Goal: Transaction & Acquisition: Purchase product/service

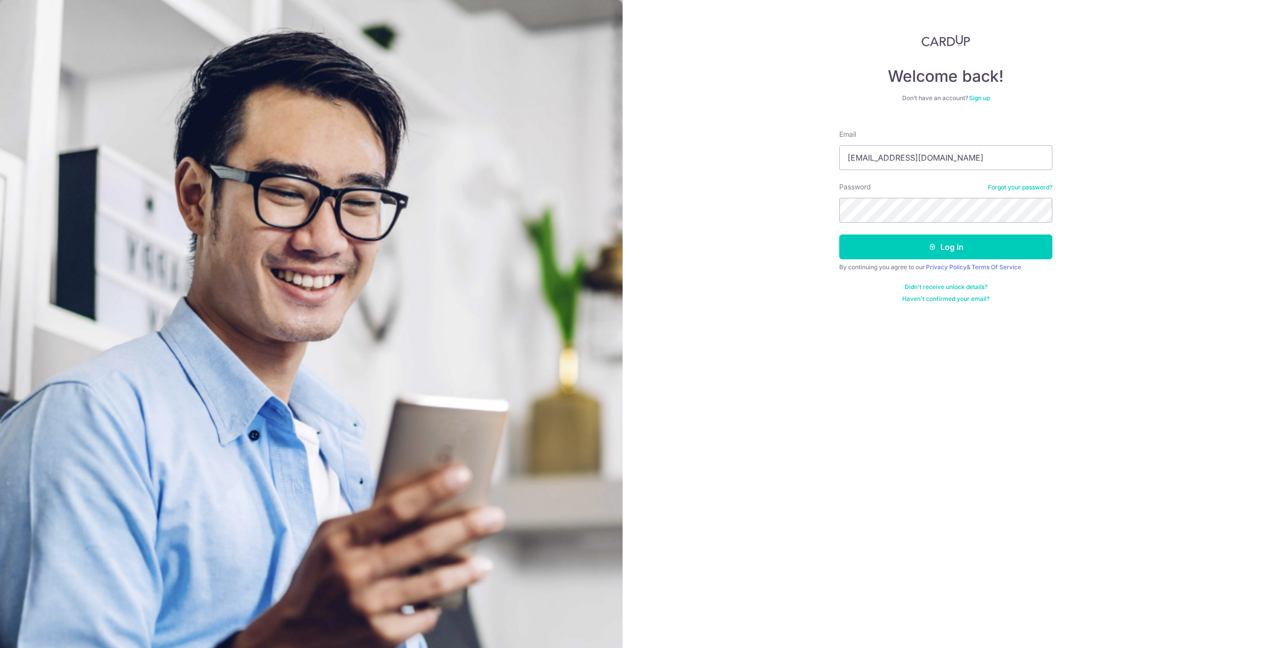
type input "wongjiaming93@gmail.com"
click at [839, 235] on button "Log in" at bounding box center [945, 247] width 213 height 25
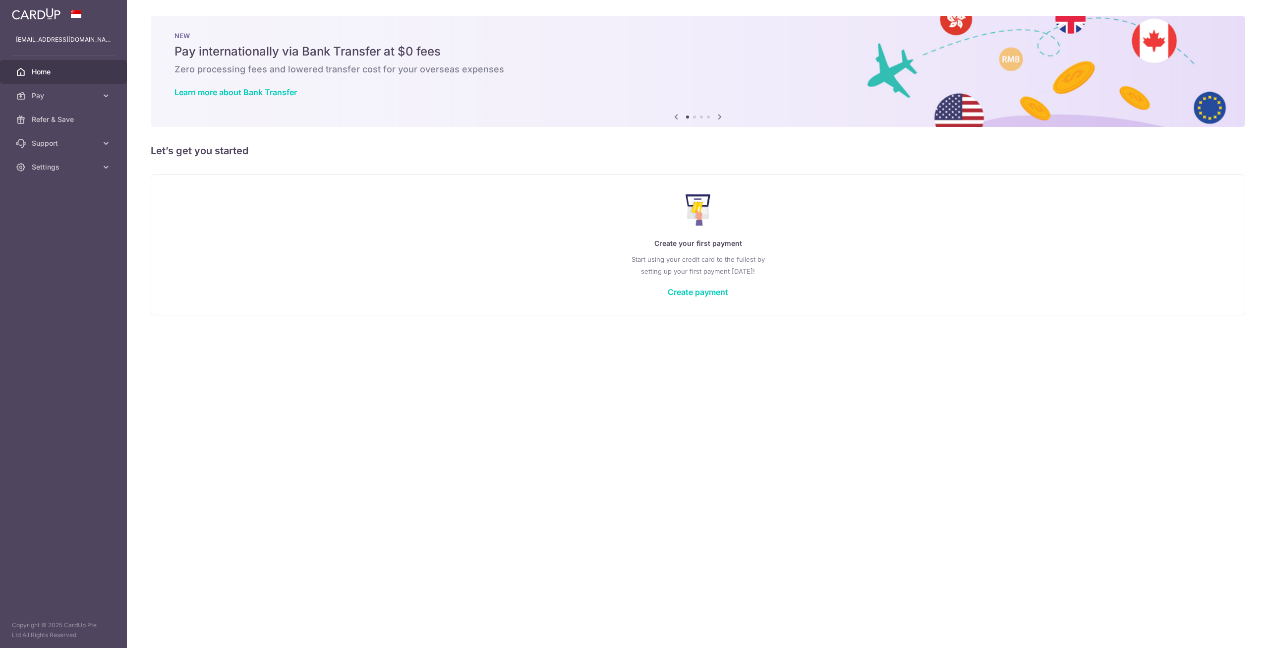
click at [320, 433] on div "× Pause Schedule Pause all future payments in this series Pause just this one p…" at bounding box center [698, 324] width 1142 height 648
click at [103, 95] on icon at bounding box center [106, 96] width 10 height 10
click at [71, 118] on span "Payments" at bounding box center [64, 120] width 65 height 10
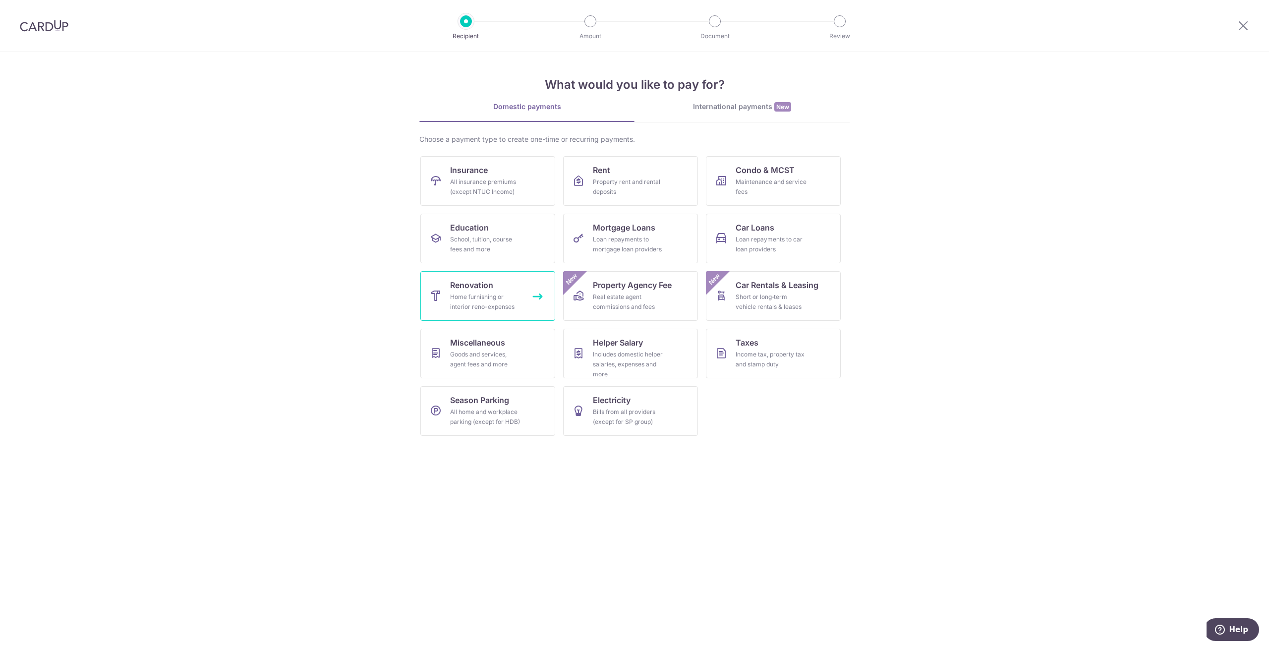
click at [460, 310] on div "Home furnishing or interior reno-expenses" at bounding box center [485, 302] width 71 height 20
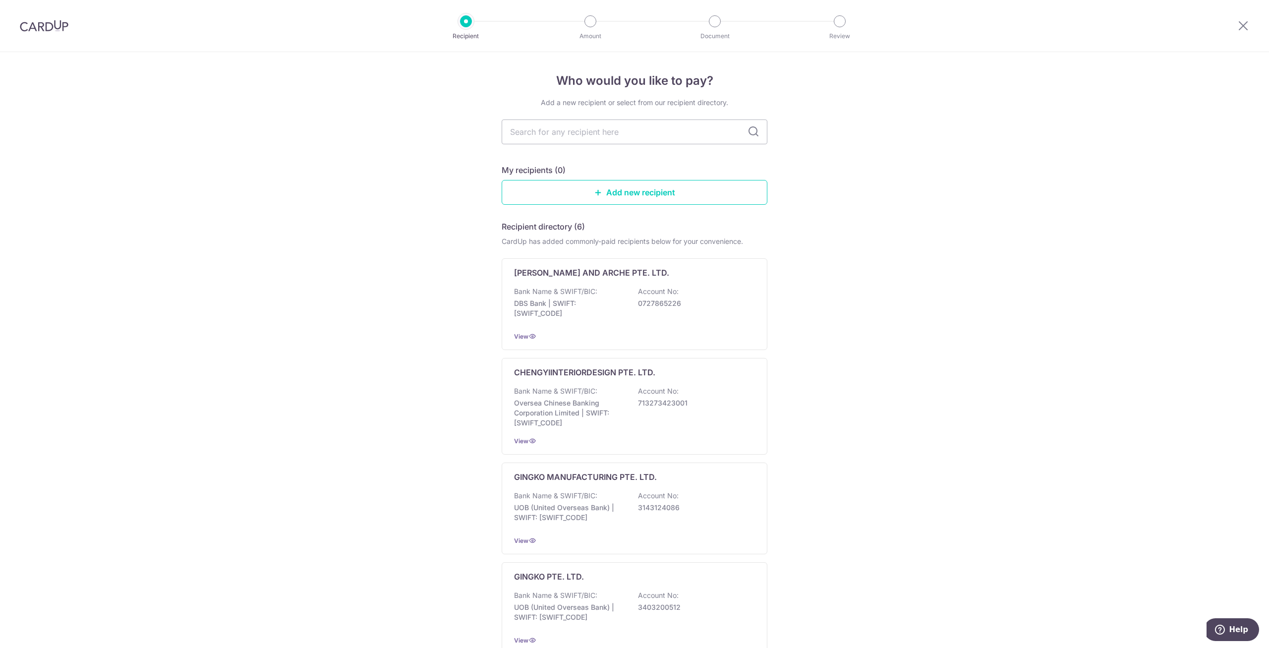
click at [558, 144] on div "Add a new recipient or select from our recipient directory. My recipients (0) A…" at bounding box center [635, 500] width 266 height 805
click at [561, 135] on input "text" at bounding box center [635, 131] width 266 height 25
type input "gingko"
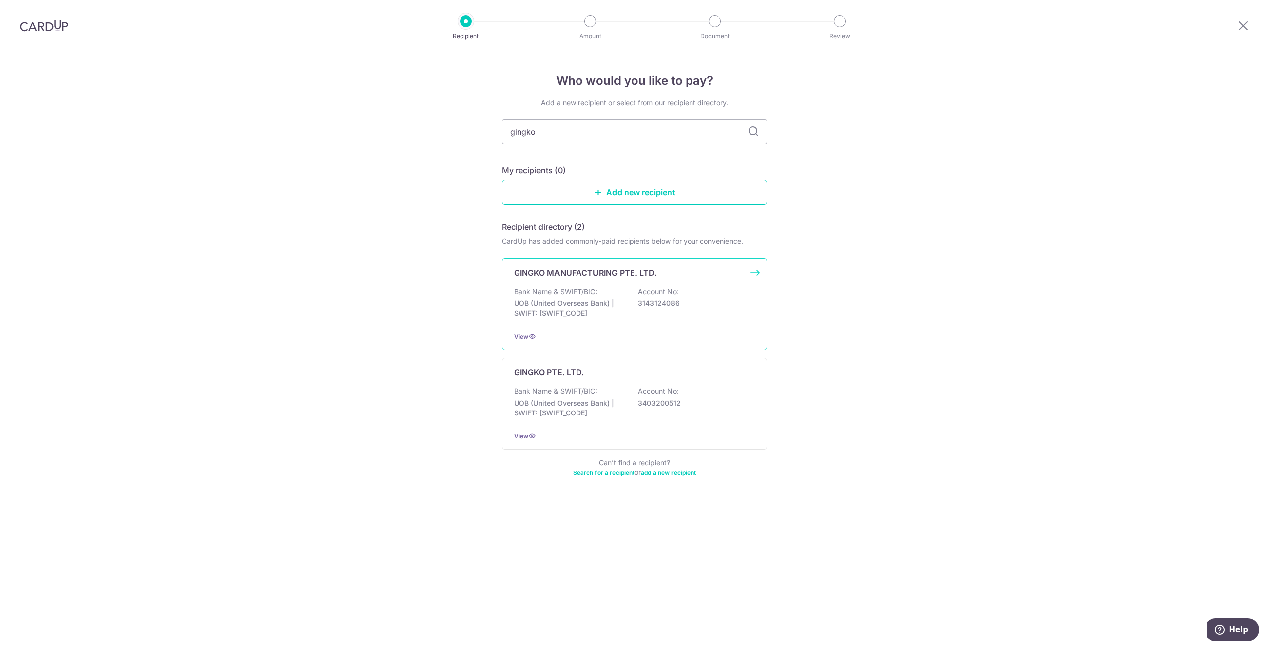
click at [753, 274] on div "GINGKO MANUFACTURING PTE. LTD. Bank Name & SWIFT/BIC: UOB (United Overseas Bank…" at bounding box center [635, 304] width 266 height 92
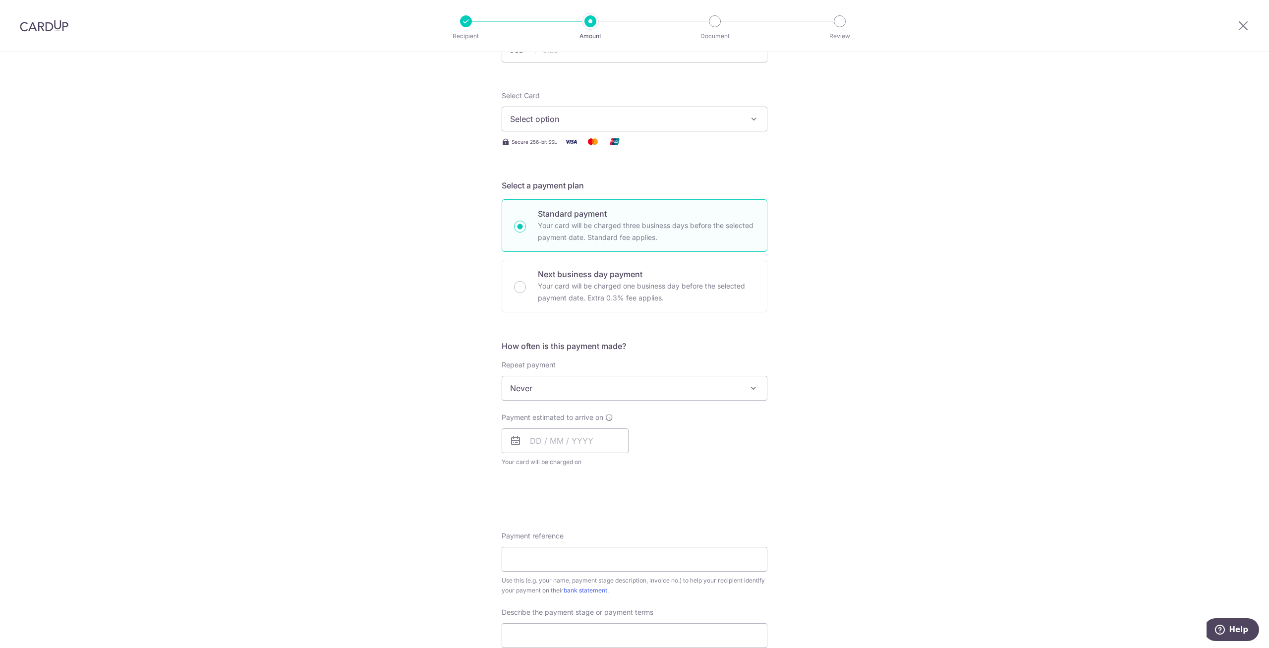
scroll to position [64, 0]
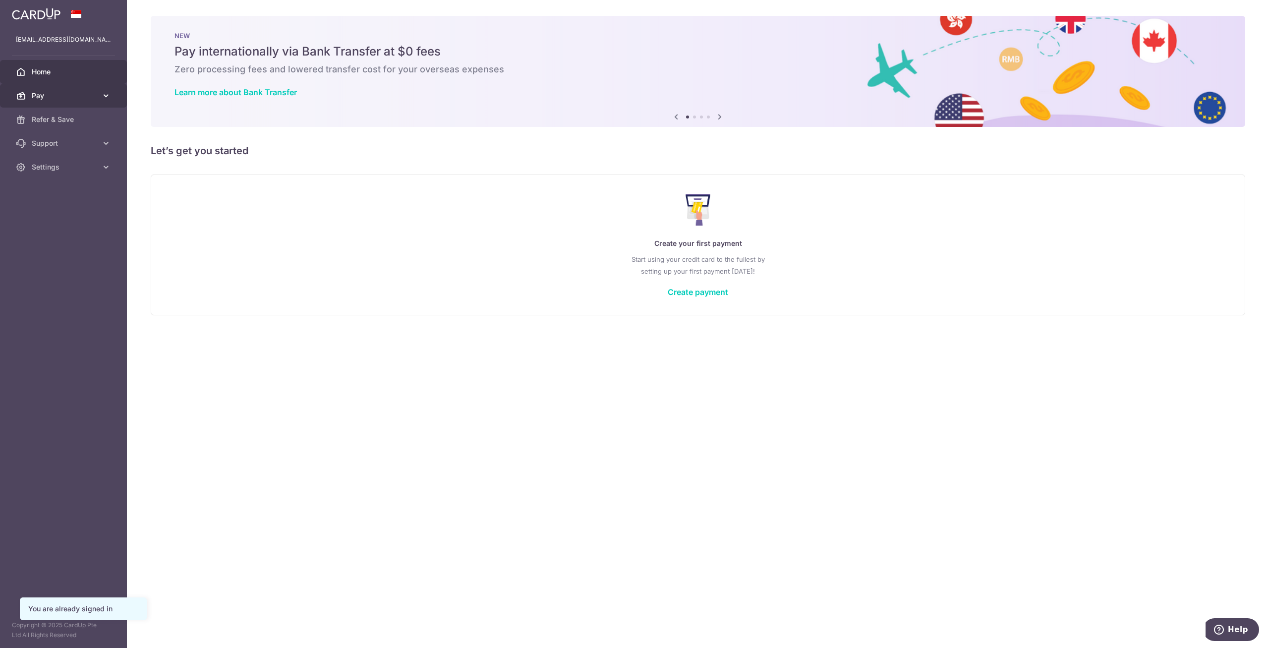
click at [81, 92] on span "Pay" at bounding box center [64, 96] width 65 height 10
click at [78, 117] on span "Payments" at bounding box center [64, 120] width 65 height 10
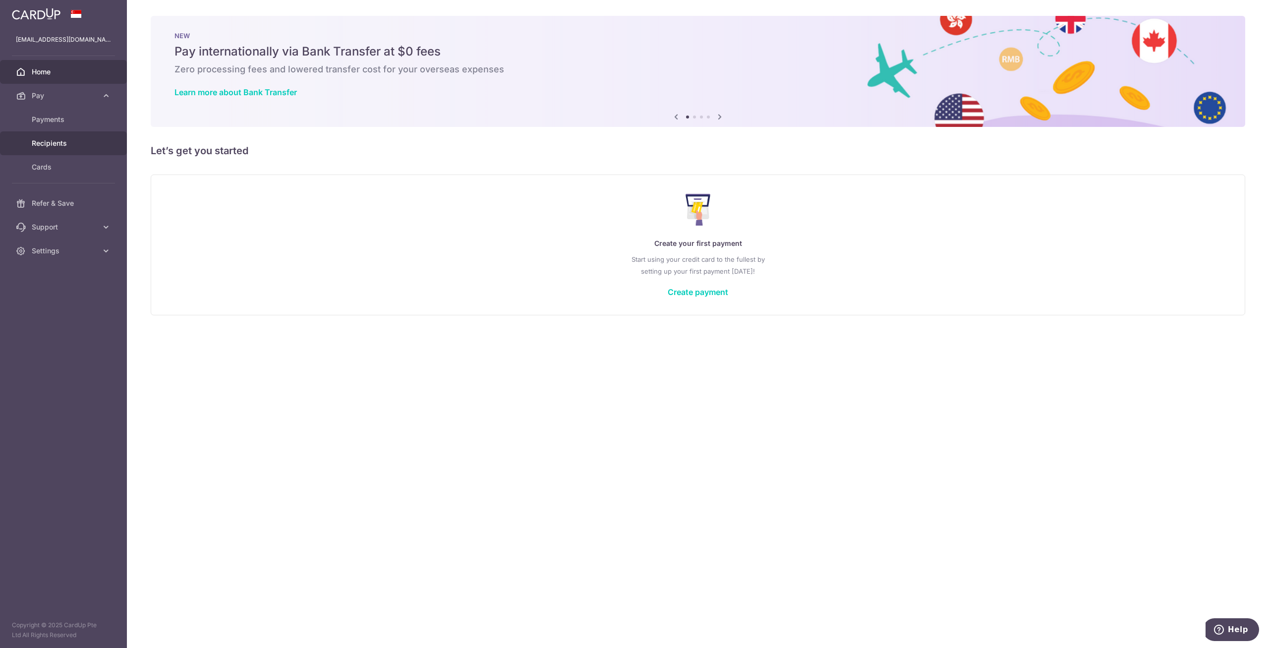
click at [64, 140] on span "Recipients" at bounding box center [64, 143] width 65 height 10
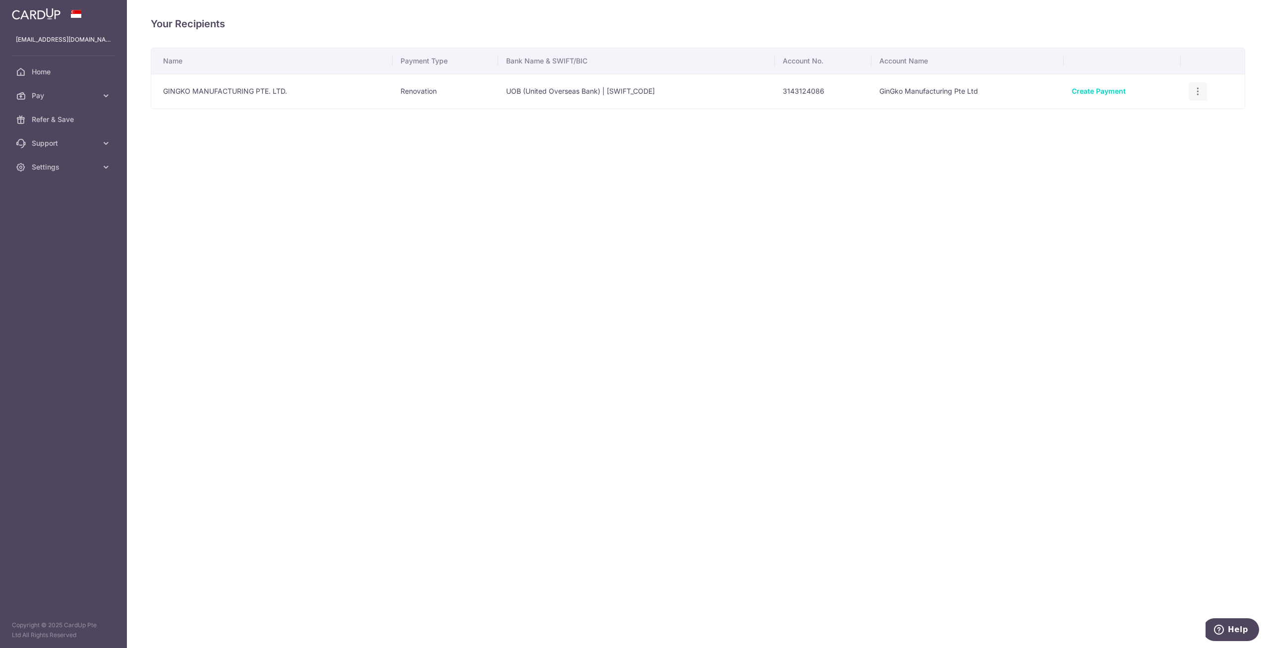
click at [1198, 92] on icon "button" at bounding box center [1198, 91] width 10 height 10
click at [1172, 120] on span "View/Edit" at bounding box center [1164, 119] width 67 height 12
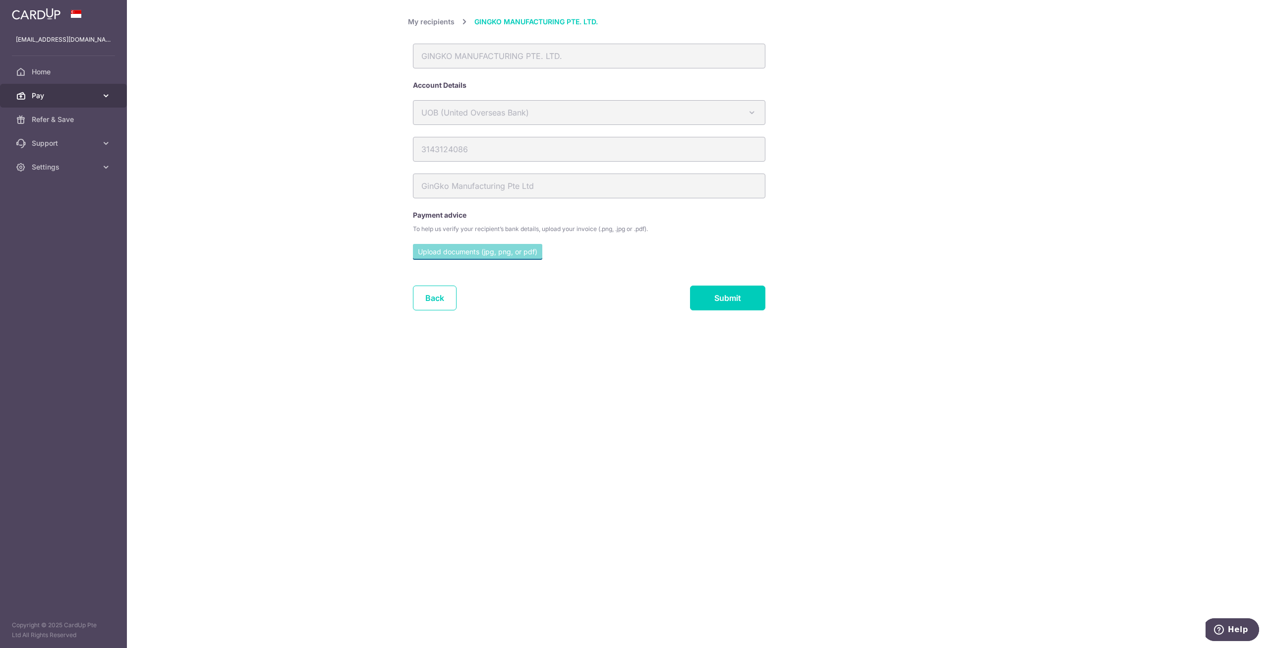
click at [66, 89] on link "Pay" at bounding box center [63, 96] width 127 height 24
click at [58, 169] on span "Cards" at bounding box center [64, 167] width 65 height 10
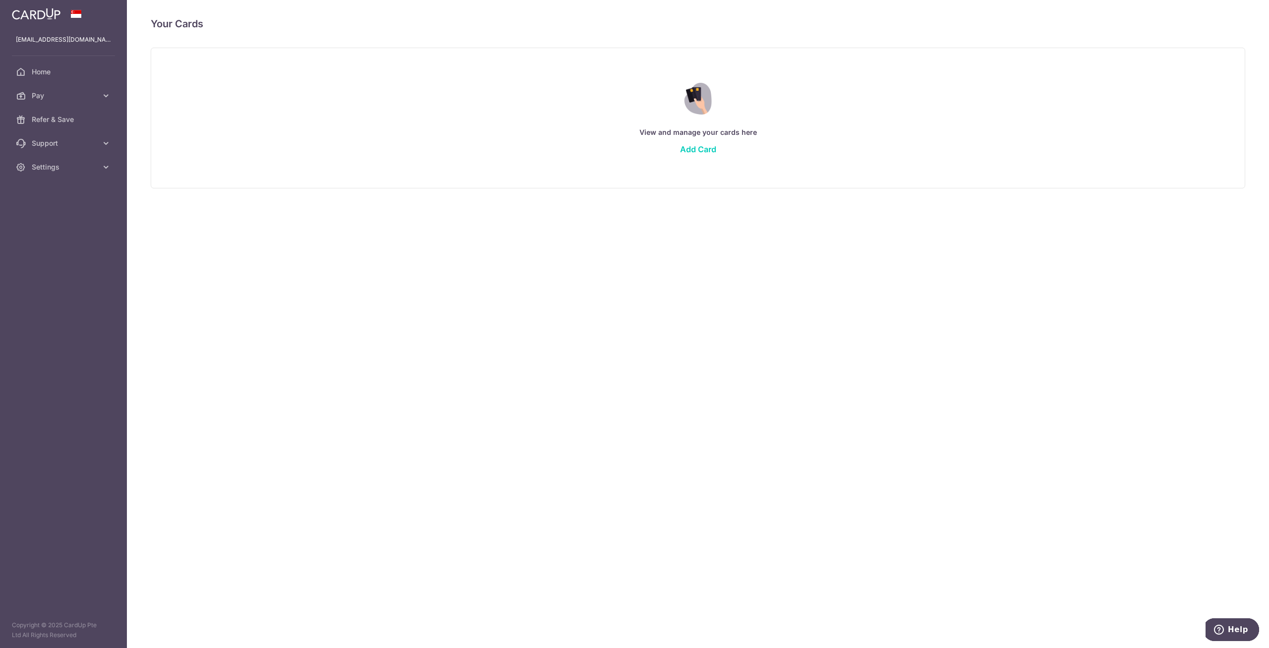
click at [696, 154] on div "View and manage your cards here Add Card" at bounding box center [698, 118] width 1070 height 86
click at [79, 105] on link "Pay" at bounding box center [63, 96] width 127 height 24
click at [72, 138] on span "Recipients" at bounding box center [64, 143] width 65 height 10
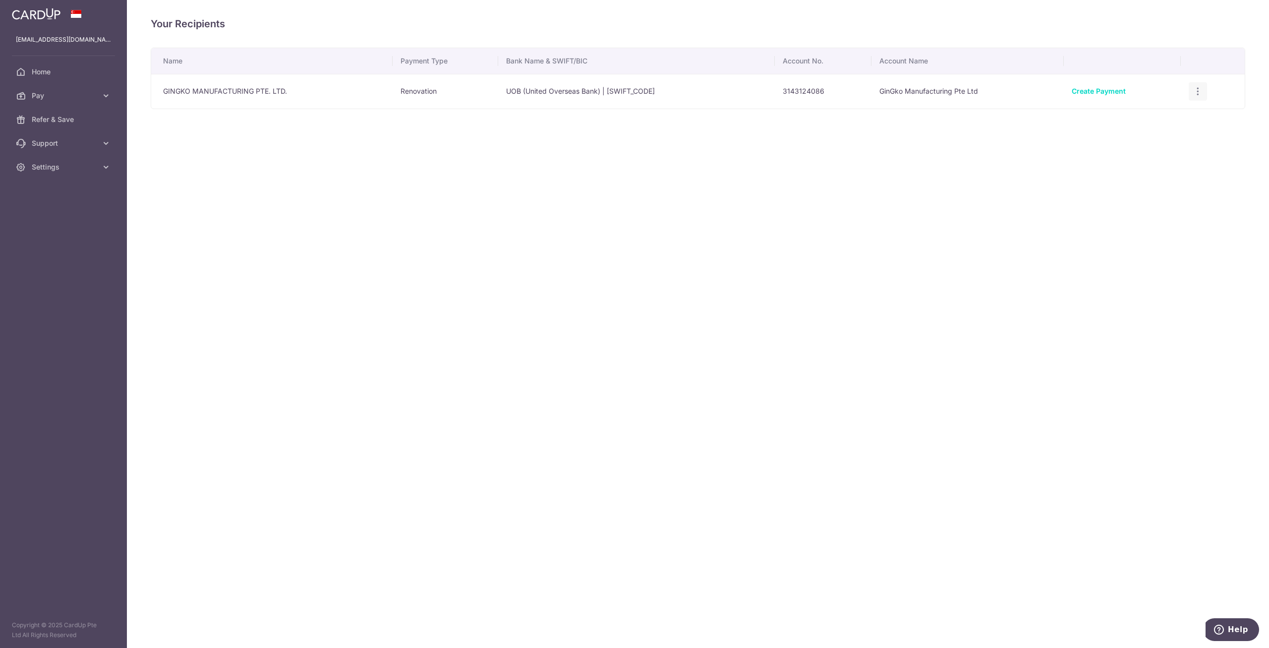
click at [1197, 91] on icon "button" at bounding box center [1198, 91] width 10 height 10
click at [482, 146] on div "Name Payment Type Bank Name & SWIFT/BIC Account No. Account Name GINGKO MANUFAC…" at bounding box center [698, 109] width 1095 height 123
click at [65, 163] on span "Settings" at bounding box center [64, 167] width 65 height 10
click at [63, 191] on span "Account" at bounding box center [64, 191] width 65 height 10
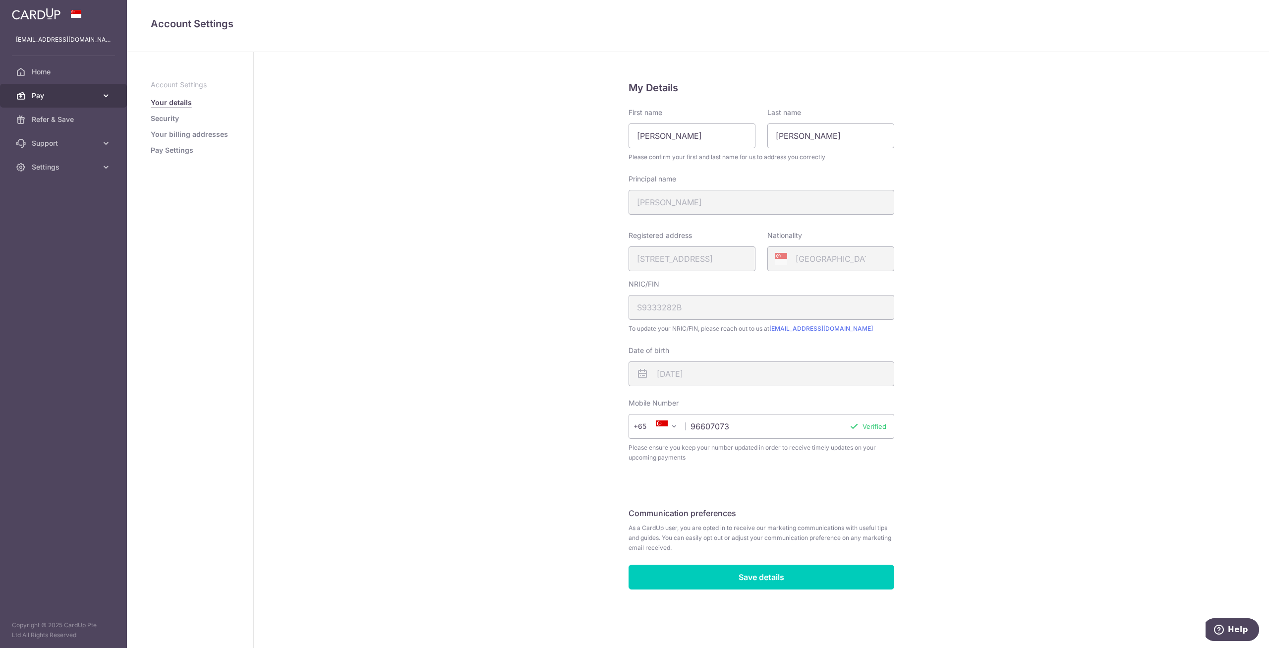
click at [58, 97] on span "Pay" at bounding box center [64, 96] width 65 height 10
click at [55, 125] on link "Payments" at bounding box center [63, 120] width 127 height 24
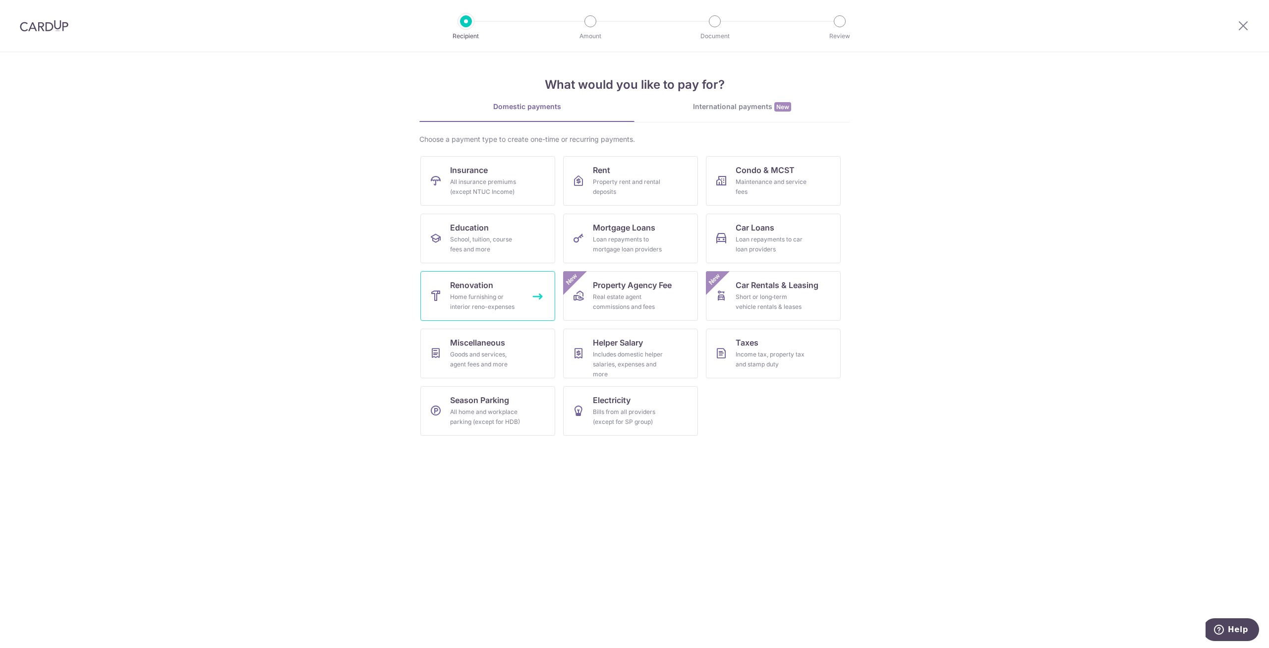
click at [485, 296] on div "Home furnishing or interior reno-expenses" at bounding box center [485, 302] width 71 height 20
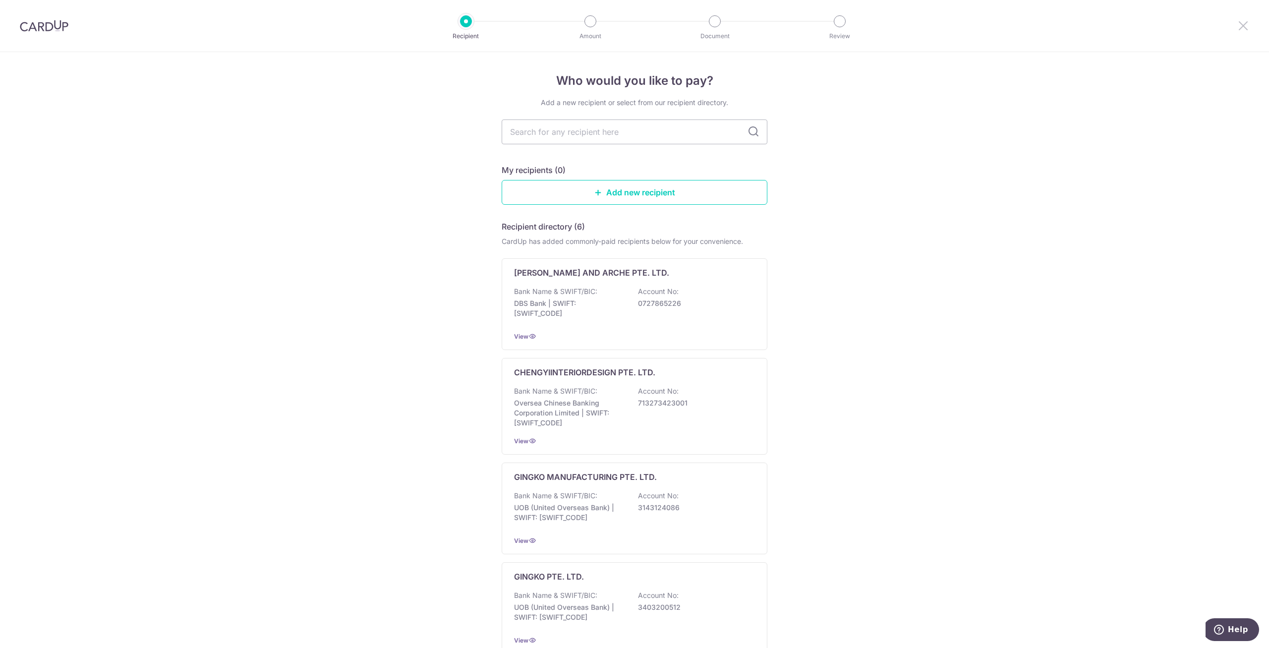
click at [1241, 27] on icon at bounding box center [1244, 25] width 12 height 12
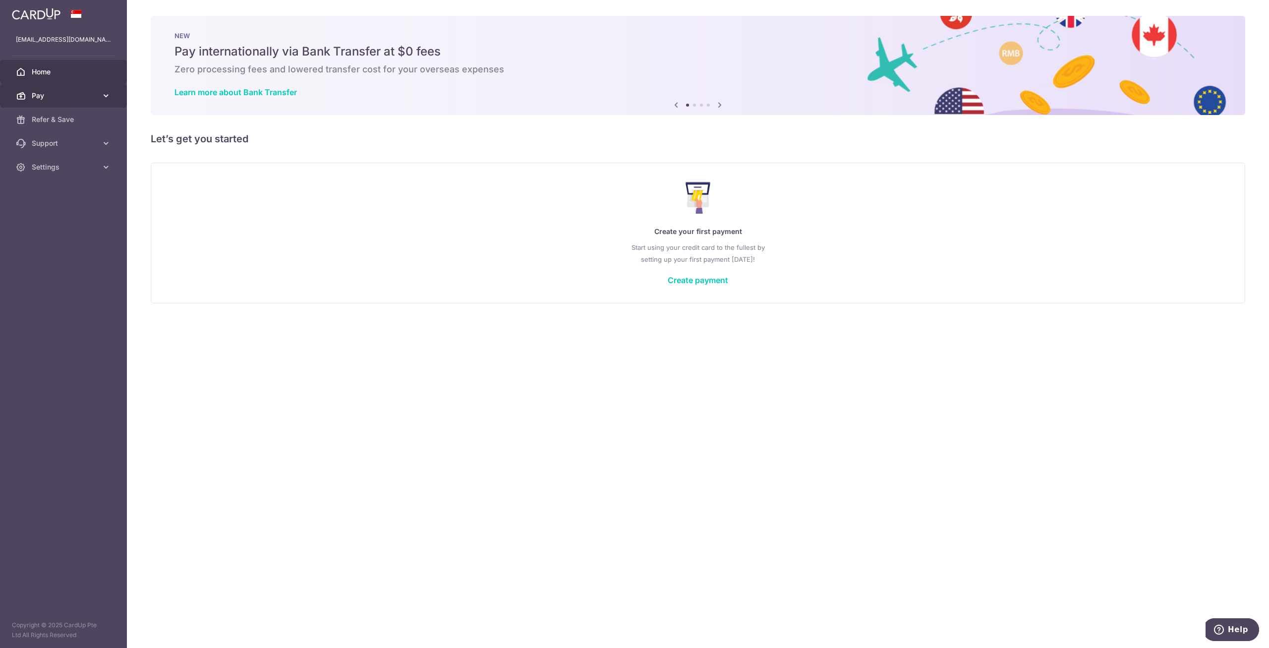
click at [83, 100] on span "Pay" at bounding box center [64, 96] width 65 height 10
click at [71, 133] on link "Recipients" at bounding box center [63, 143] width 127 height 24
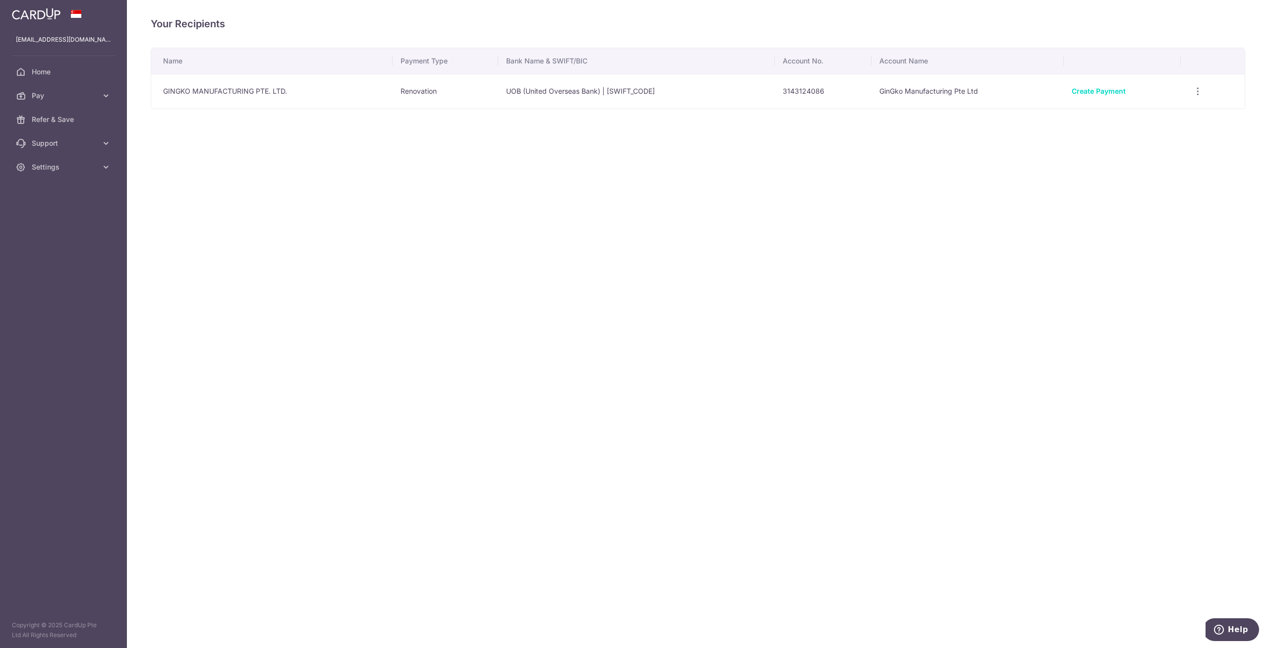
click at [268, 87] on td "GINGKO MANUFACTURING PTE. LTD." at bounding box center [271, 91] width 241 height 35
drag, startPoint x: 440, startPoint y: 89, endPoint x: 688, endPoint y: 91, distance: 247.4
click at [688, 91] on tr "GINGKO MANUFACTURING PTE. LTD. Renovation UOB (United Overseas Bank) | UOVBSGSG…" at bounding box center [698, 91] width 1094 height 35
click at [856, 145] on div "Your Recipients Name Payment Type Bank Name & SWIFT/BIC Account No. Account Nam…" at bounding box center [698, 324] width 1142 height 648
click at [1122, 92] on link "Create Payment" at bounding box center [1099, 91] width 54 height 8
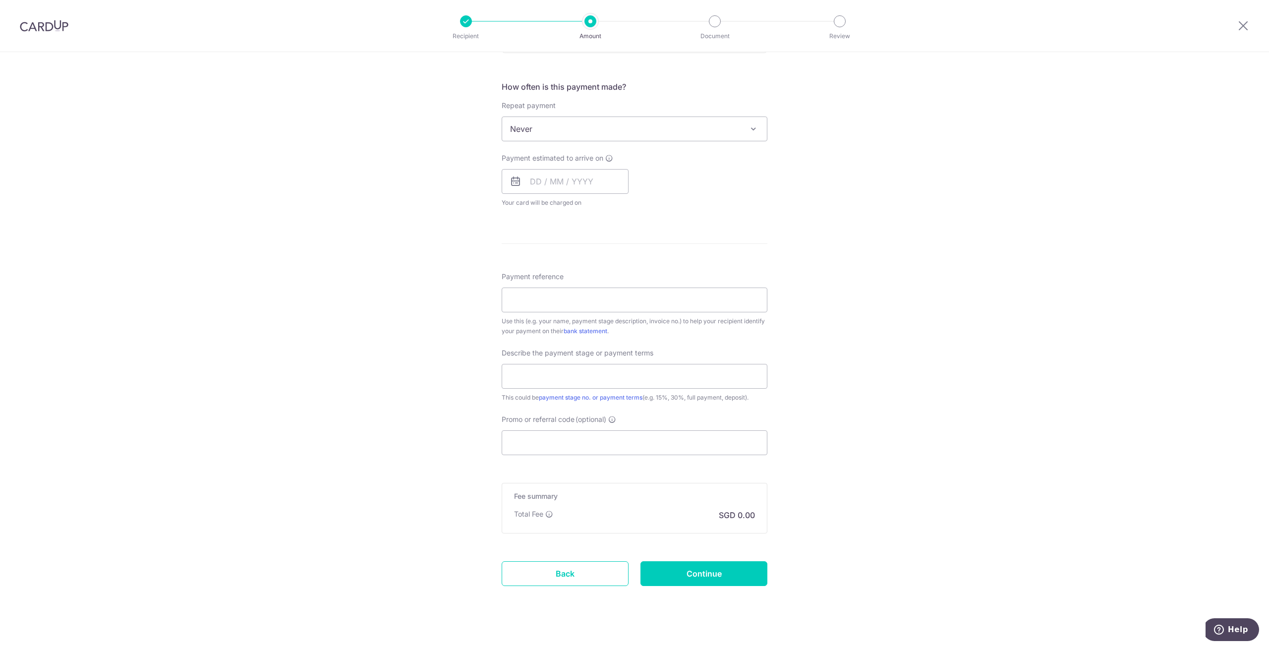
scroll to position [367, 0]
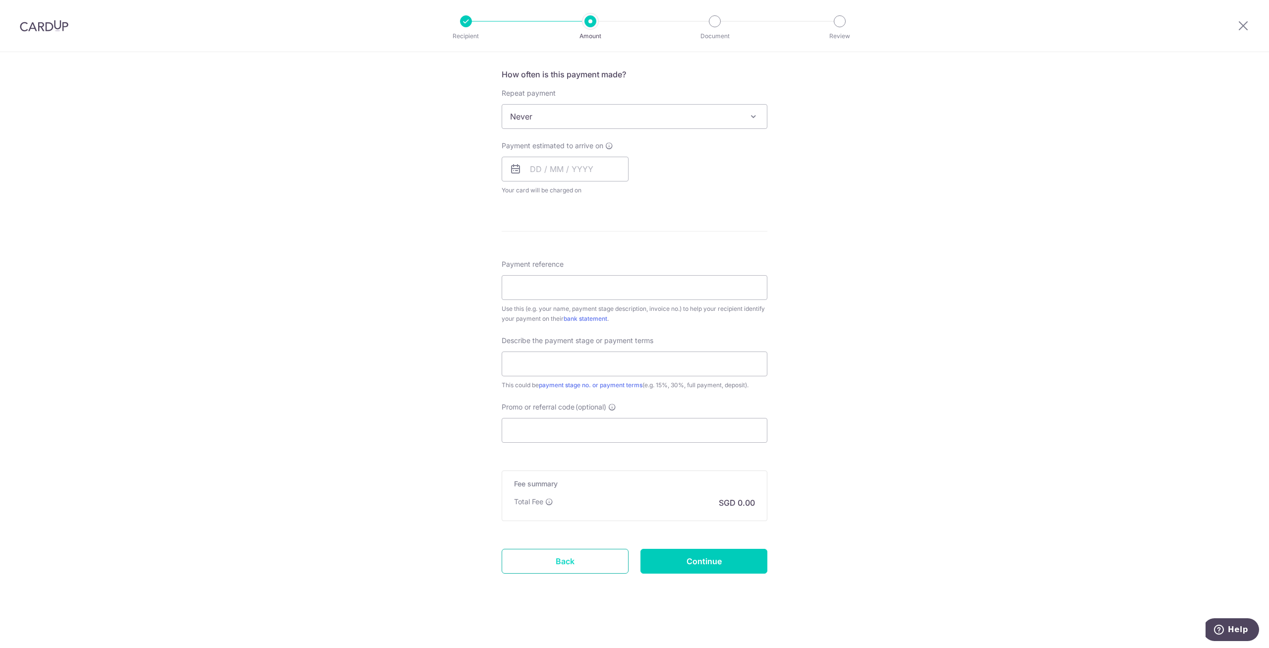
click at [577, 565] on link "Back" at bounding box center [565, 561] width 127 height 25
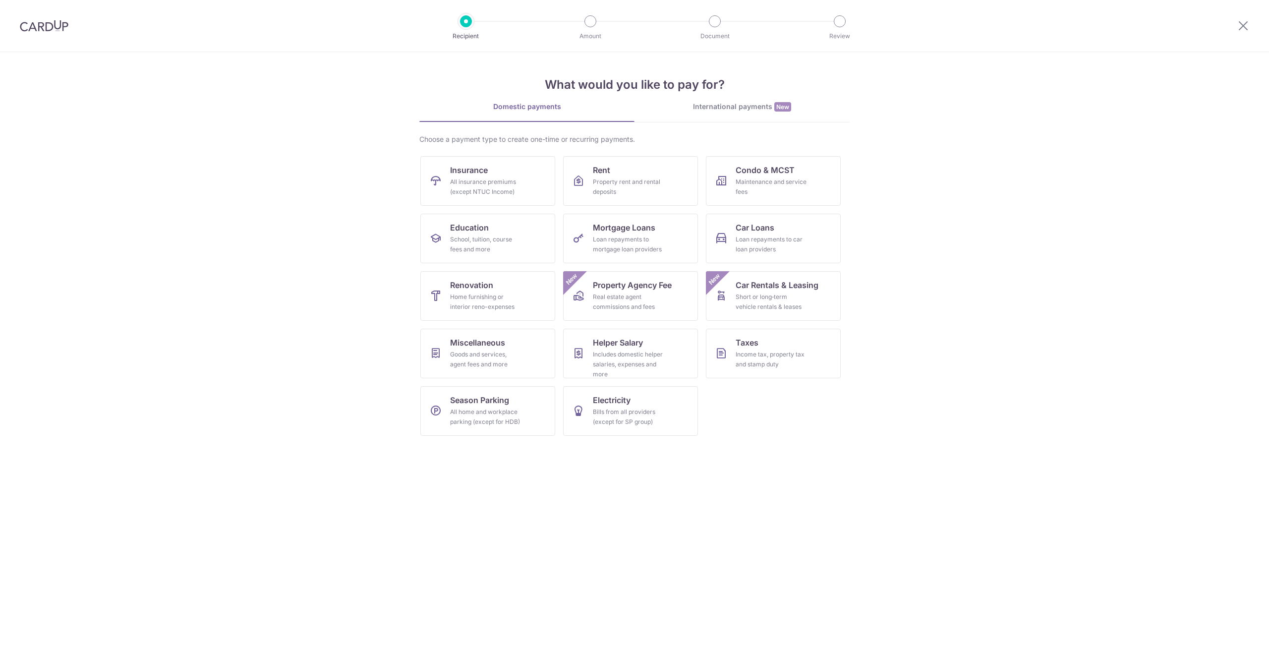
click at [55, 25] on img at bounding box center [44, 26] width 49 height 12
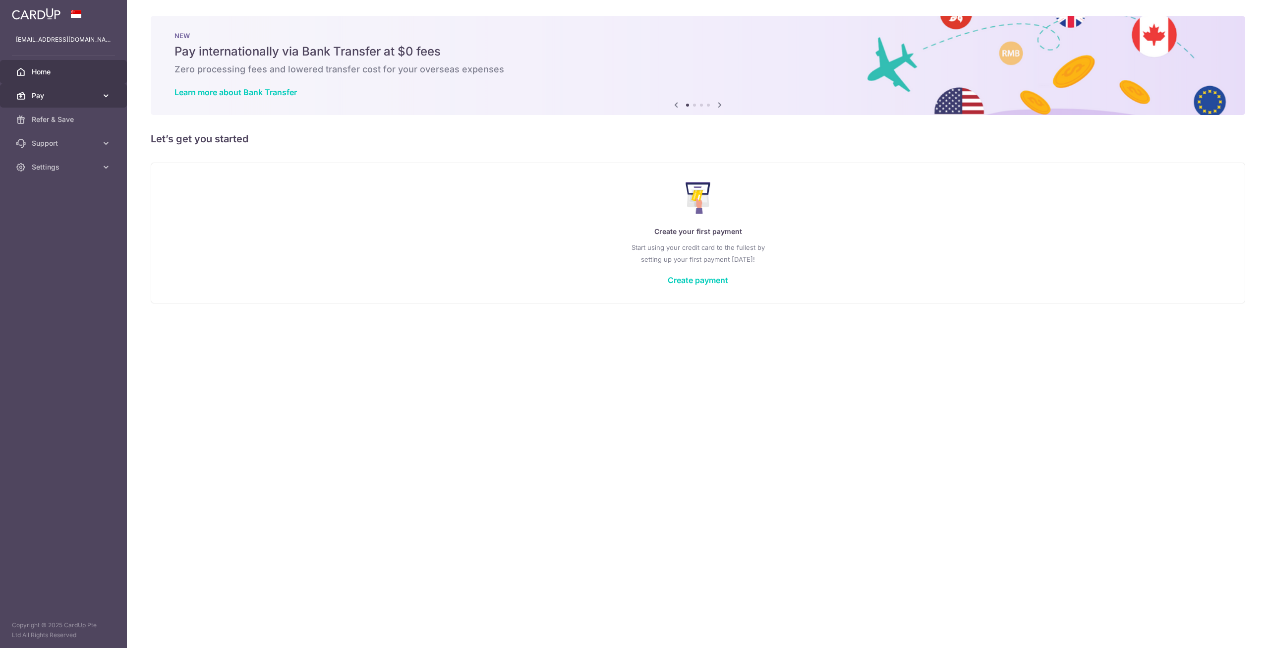
click at [86, 92] on span "Pay" at bounding box center [64, 96] width 65 height 10
click at [52, 139] on span "Recipients" at bounding box center [64, 143] width 65 height 10
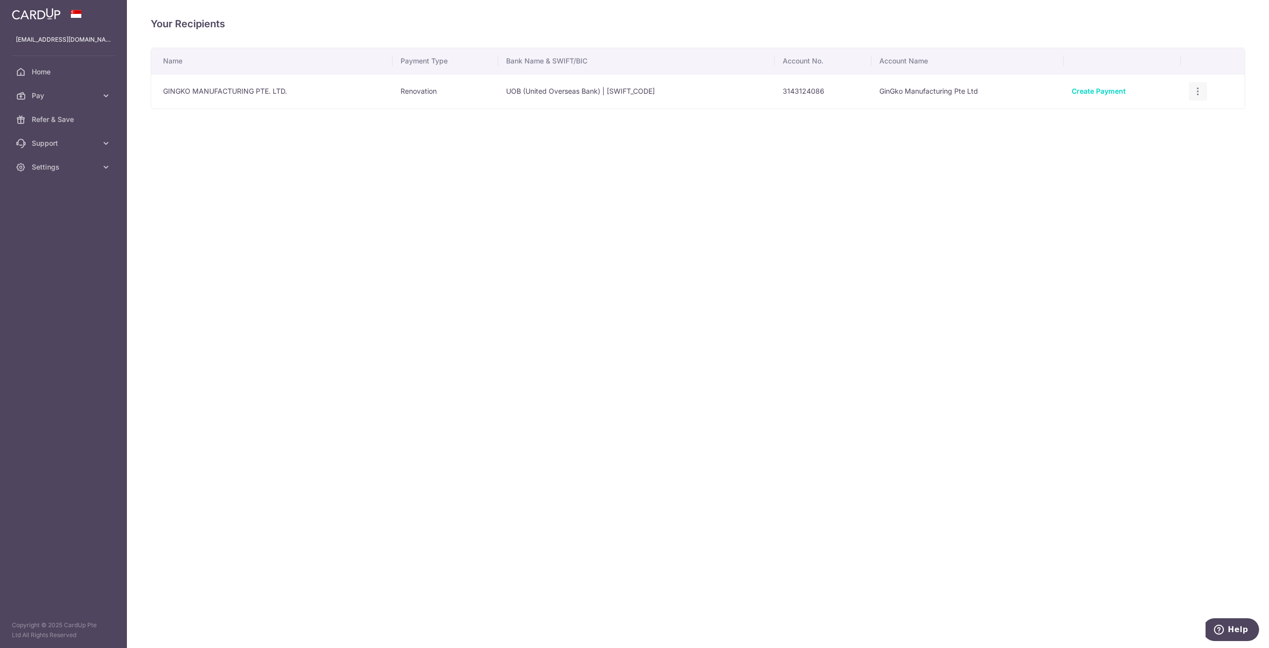
click at [1193, 94] on div "View/Edit Linked Payments" at bounding box center [1198, 91] width 18 height 18
click at [1197, 94] on icon "button" at bounding box center [1198, 91] width 10 height 10
click at [1167, 123] on span "View/Edit" at bounding box center [1164, 119] width 67 height 12
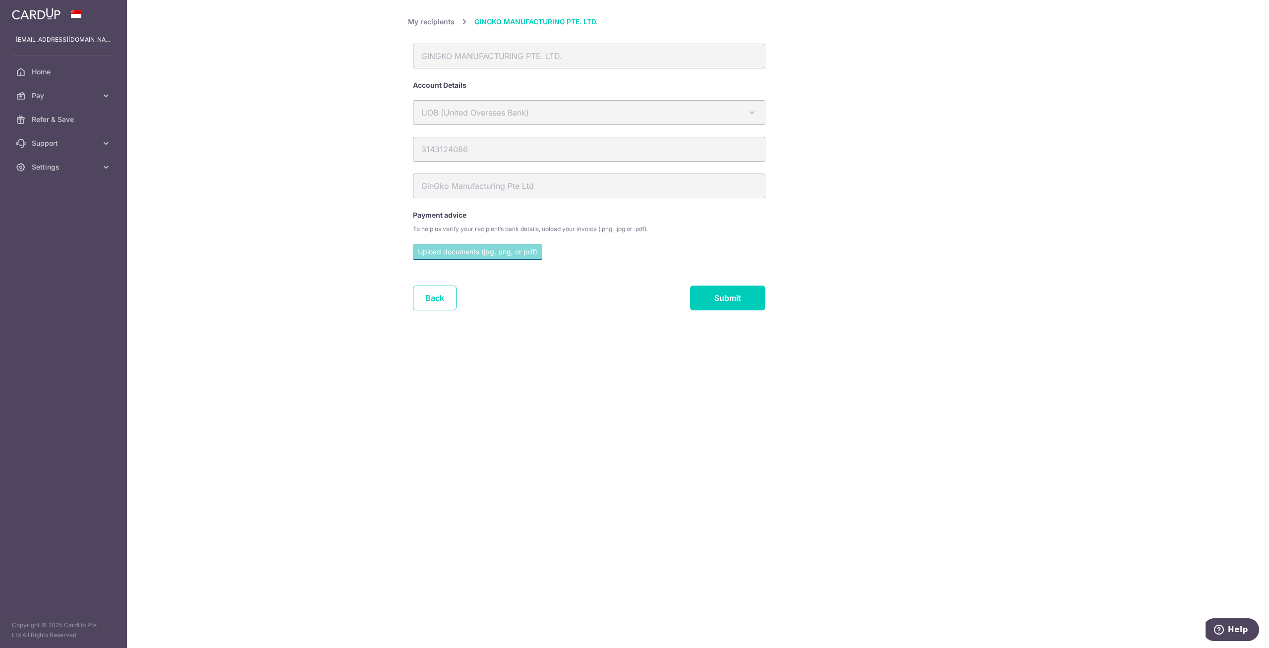
click at [476, 56] on div "GINGKO MANUFACTURING PTE. LTD." at bounding box center [589, 56] width 353 height 25
click at [28, 77] on link "Home" at bounding box center [63, 72] width 127 height 24
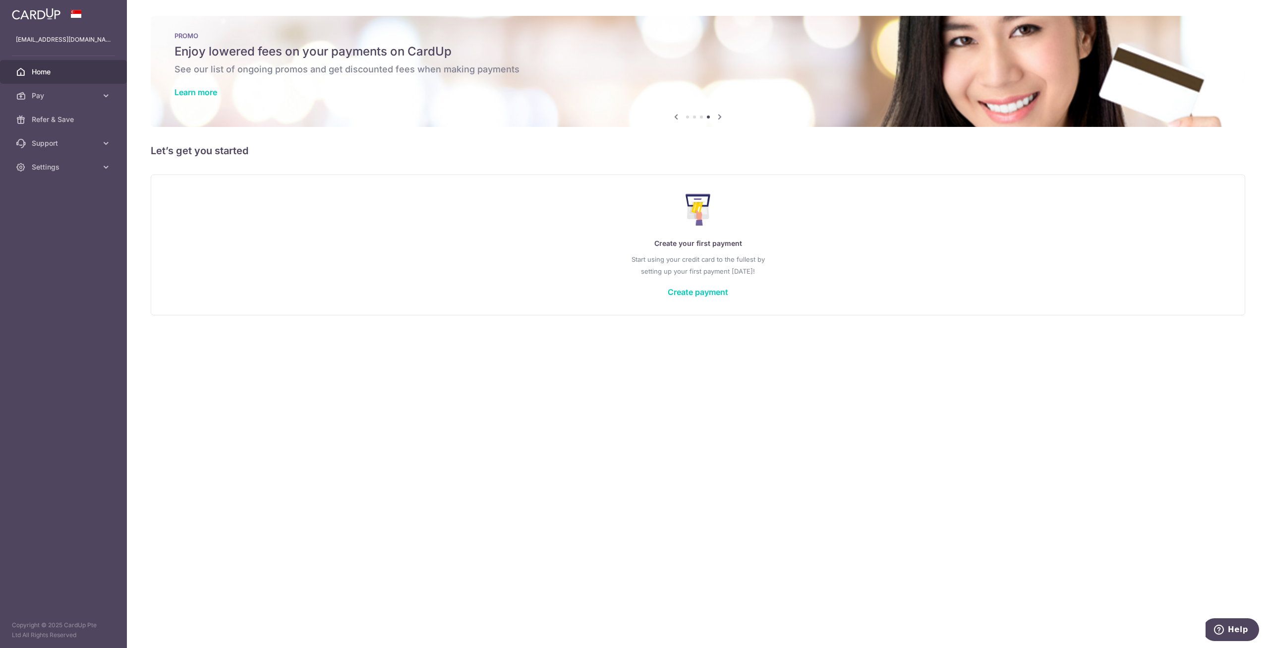
click at [49, 77] on link "Home" at bounding box center [63, 72] width 127 height 24
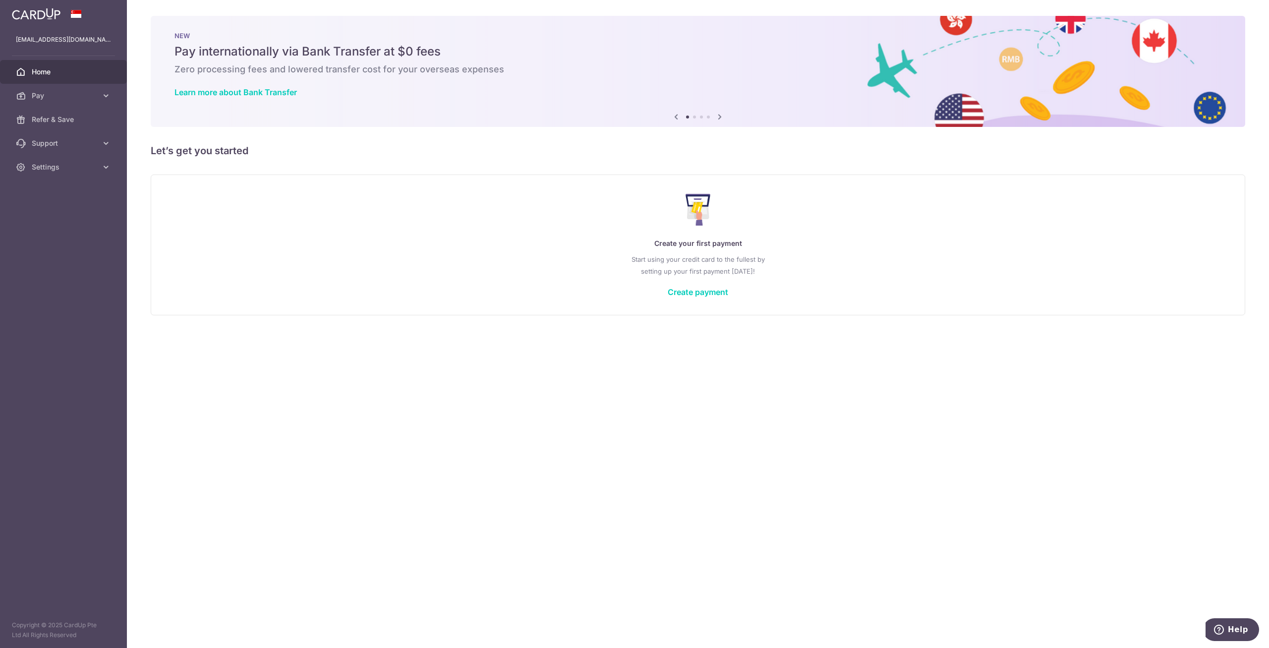
click at [53, 8] on img at bounding box center [36, 14] width 49 height 12
